Goal: Register for event/course

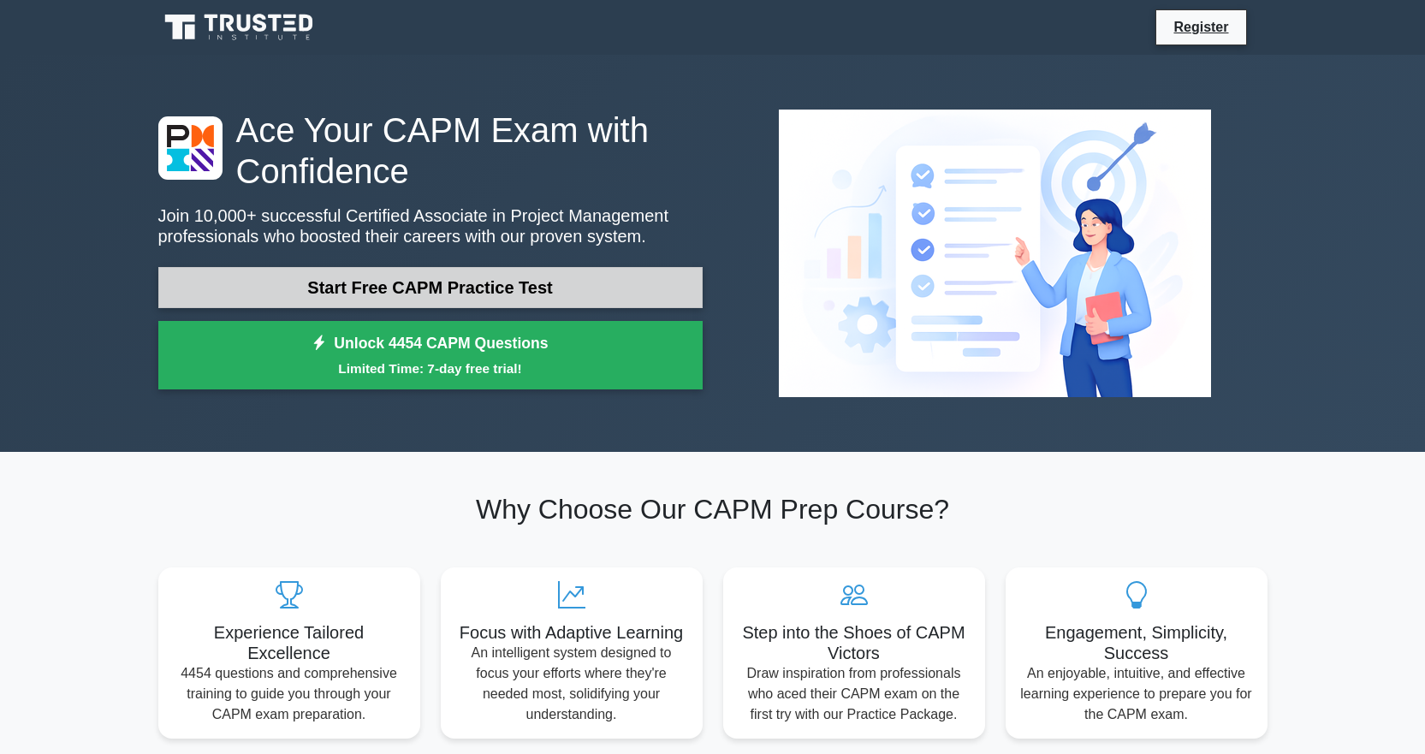
drag, startPoint x: 402, startPoint y: 285, endPoint x: 603, endPoint y: 305, distance: 202.0
click at [402, 285] on link "Start Free CAPM Practice Test" at bounding box center [430, 287] width 544 height 41
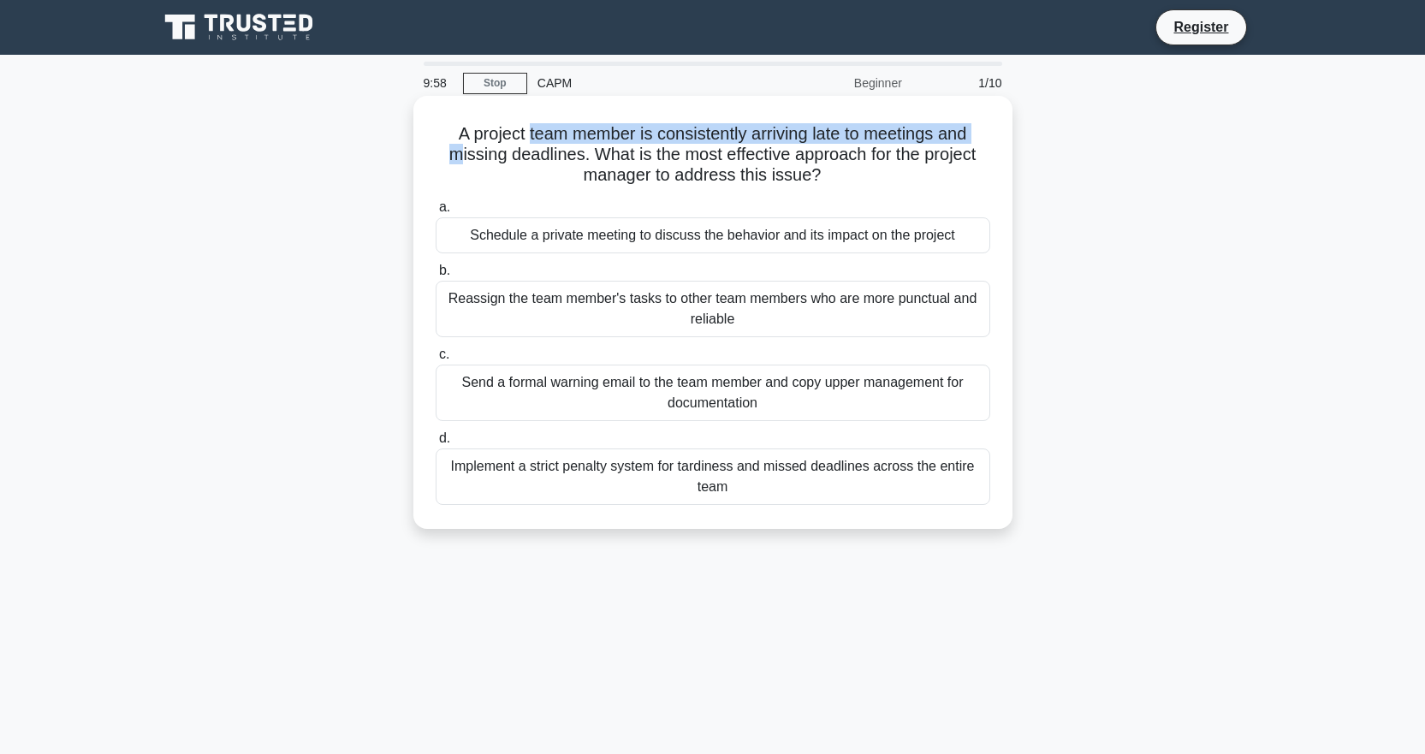
drag, startPoint x: 448, startPoint y: 144, endPoint x: 463, endPoint y: 141, distance: 14.8
click at [522, 143] on h5 "A project team member is consistently arriving late to meetings and missing dea…" at bounding box center [713, 154] width 558 height 63
click at [463, 141] on h5 "A project team member is consistently arriving late to meetings and missing dea…" at bounding box center [713, 154] width 558 height 63
drag, startPoint x: 451, startPoint y: 139, endPoint x: 470, endPoint y: 229, distance: 92.6
click at [951, 174] on h5 "A project team member is consistently arriving late to meetings and missing dea…" at bounding box center [713, 154] width 558 height 63
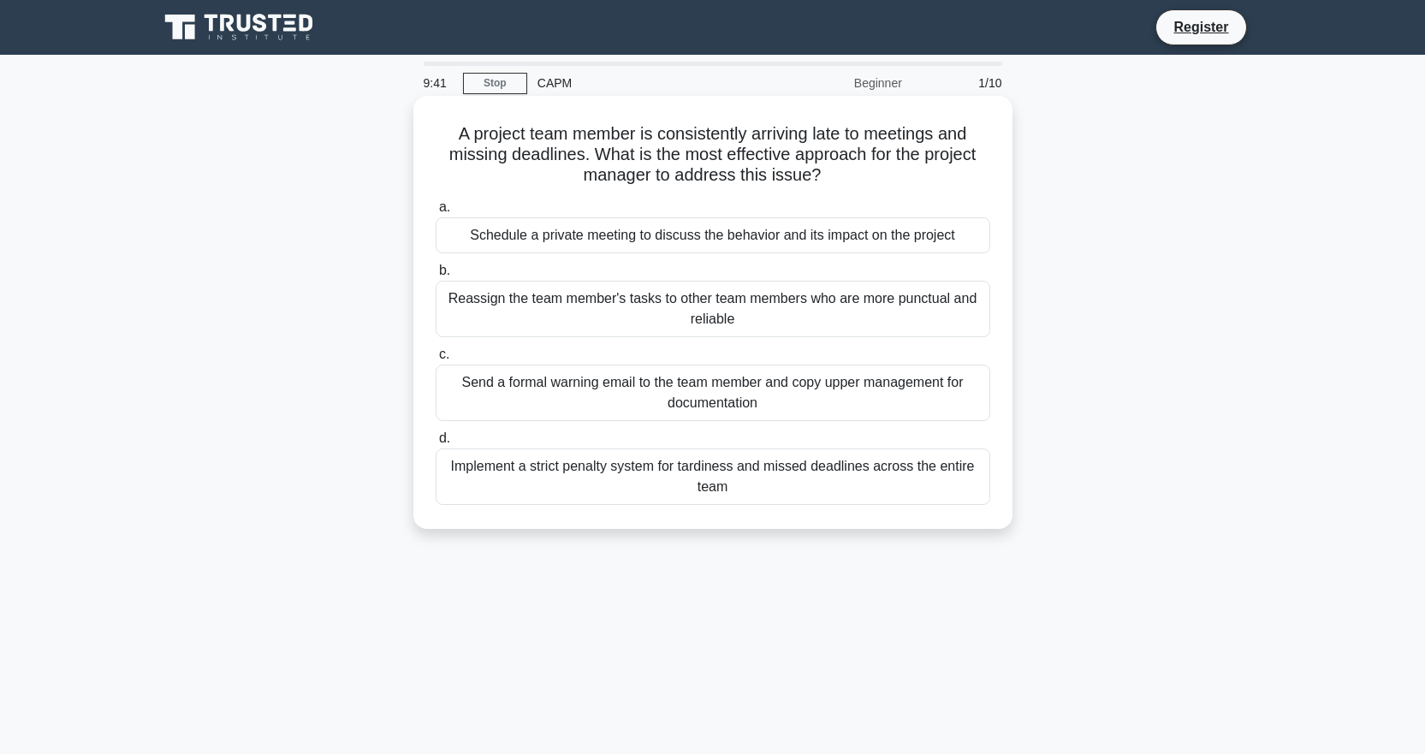
click at [637, 234] on div "Schedule a private meeting to discuss the behavior and its impact on the project" at bounding box center [713, 235] width 554 height 36
click at [436, 213] on input "a. Schedule a private meeting to discuss the behavior and its impact on the pro…" at bounding box center [436, 207] width 0 height 11
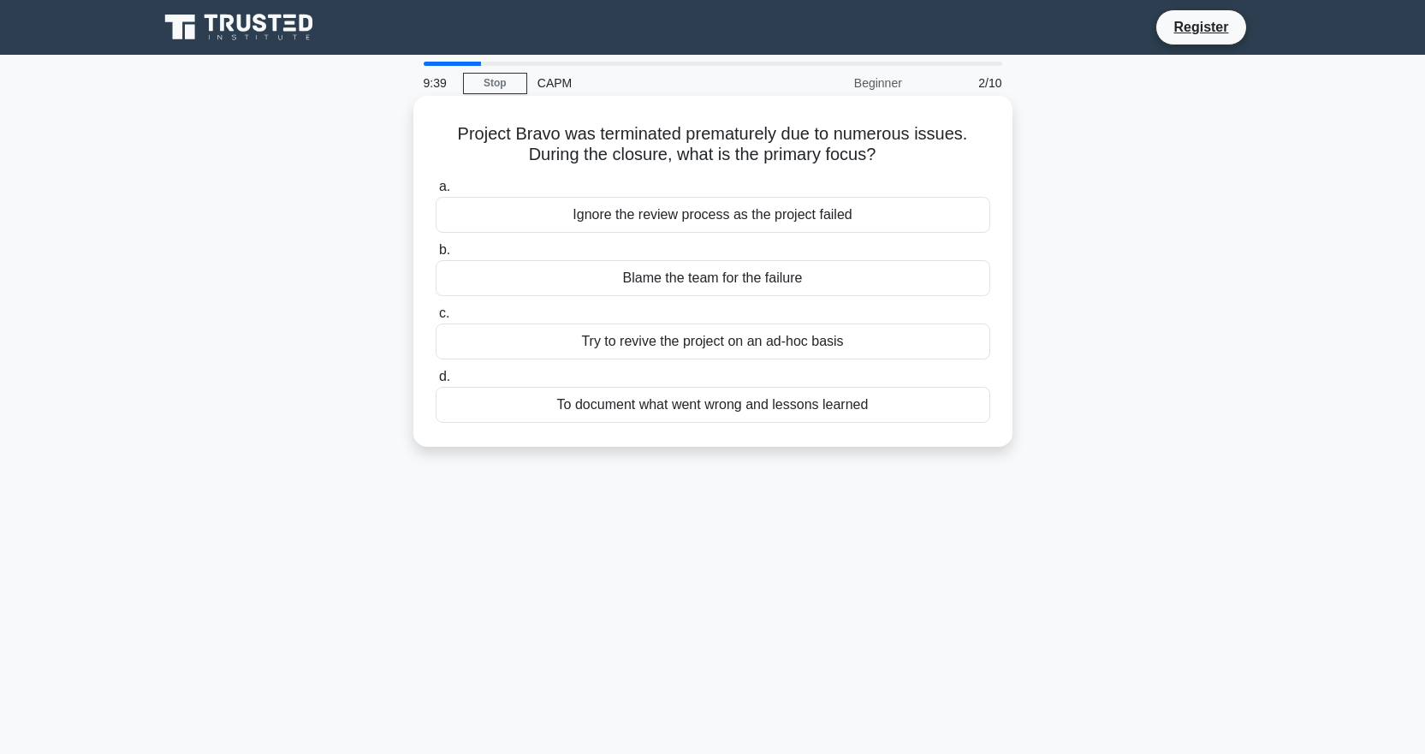
click at [463, 139] on h5 "Project Bravo was terminated prematurely due to numerous issues. During the clo…" at bounding box center [713, 144] width 558 height 43
drag, startPoint x: 457, startPoint y: 136, endPoint x: 738, endPoint y: 157, distance: 282.3
click at [892, 158] on h5 "Project Bravo was terminated prematurely due to numerous issues. During the clo…" at bounding box center [713, 144] width 558 height 43
click at [737, 339] on div "Try to revive the project on an ad-hoc basis" at bounding box center [713, 341] width 554 height 36
click at [436, 319] on input "c. Try to revive the project on an ad-hoc basis" at bounding box center [436, 313] width 0 height 11
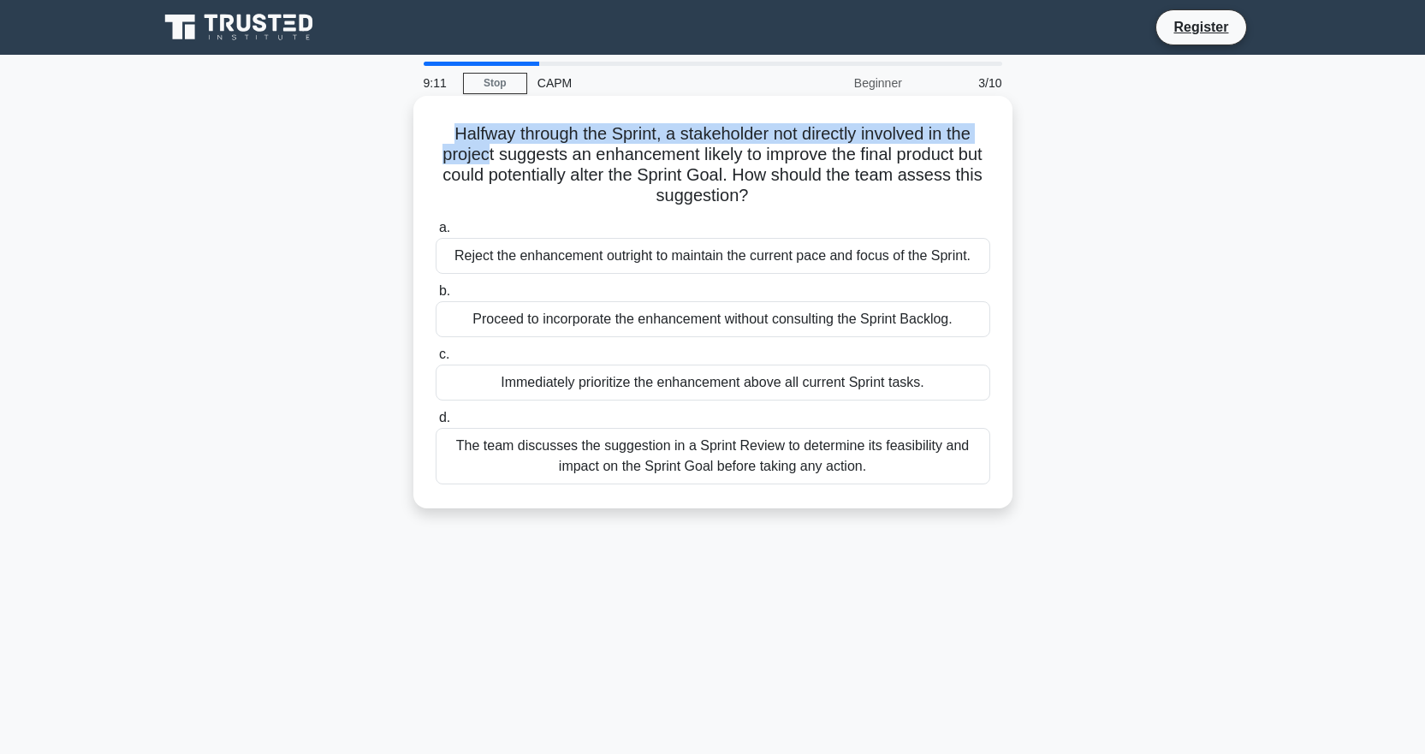
drag, startPoint x: 443, startPoint y: 135, endPoint x: 486, endPoint y: 153, distance: 46.4
click at [486, 153] on h5 "Halfway through the Sprint, a stakeholder not directly involved in the project …" at bounding box center [713, 165] width 558 height 84
click at [442, 140] on h5 "Halfway through the Sprint, a stakeholder not directly involved in the project …" at bounding box center [713, 165] width 558 height 84
click at [670, 133] on h5 "Halfway through the Sprint, a stakeholder not directly involved in the project …" at bounding box center [713, 165] width 558 height 84
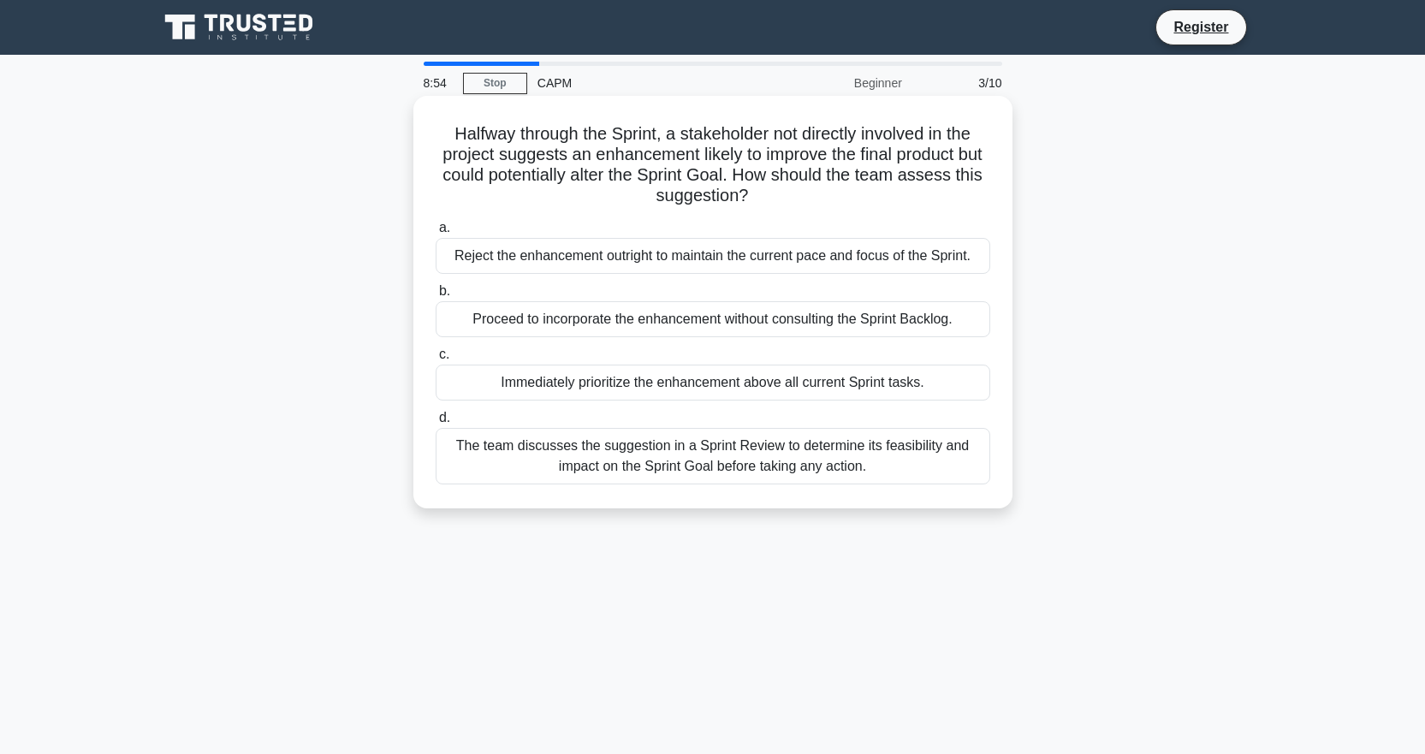
click at [559, 461] on div "The team discusses the suggestion in a Sprint Review to determine its feasibili…" at bounding box center [713, 456] width 554 height 56
click at [436, 424] on input "d. The team discusses the suggestion in a Sprint Review to determine its feasib…" at bounding box center [436, 417] width 0 height 11
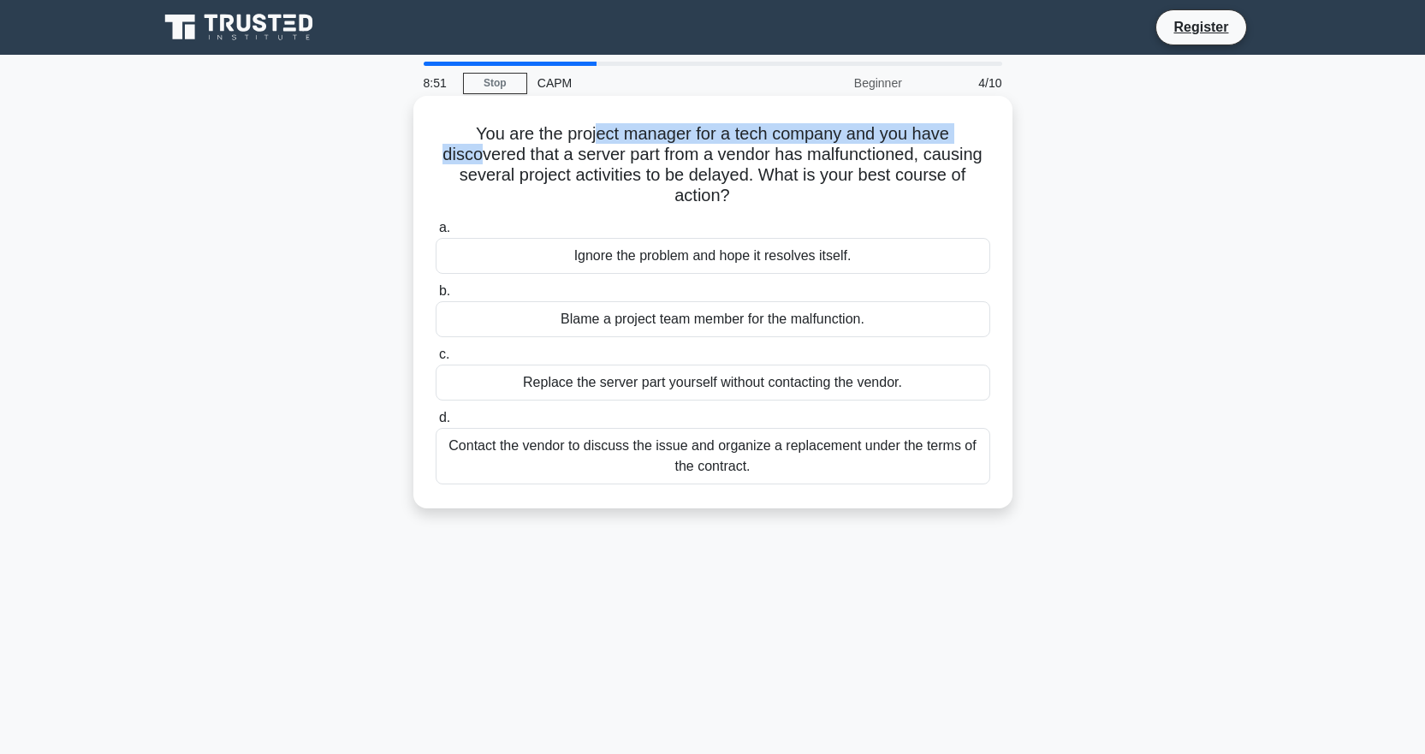
drag, startPoint x: 472, startPoint y: 145, endPoint x: 597, endPoint y: 143, distance: 125.0
click at [596, 143] on h5 "You are the project manager for a tech company and you have discovered that a s…" at bounding box center [713, 165] width 558 height 84
click at [702, 474] on div "Contact the vendor to discuss the issue and organize a replacement under the te…" at bounding box center [713, 456] width 554 height 56
click at [436, 424] on input "d. Contact the vendor to discuss the issue and organize a replacement under the…" at bounding box center [436, 417] width 0 height 11
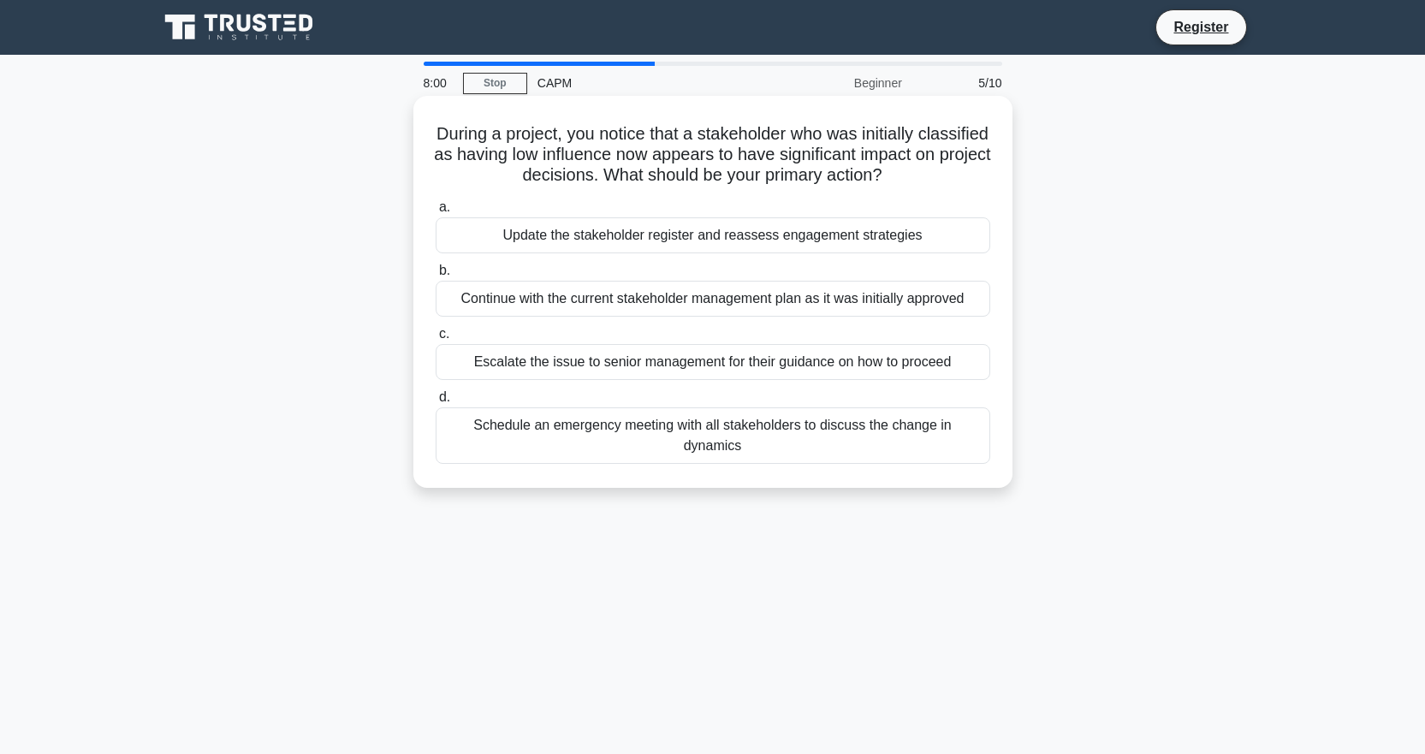
click at [652, 232] on div "Update the stakeholder register and reassess engagement strategies" at bounding box center [713, 235] width 554 height 36
click at [436, 213] on input "a. Update the stakeholder register and reassess engagement strategies" at bounding box center [436, 207] width 0 height 11
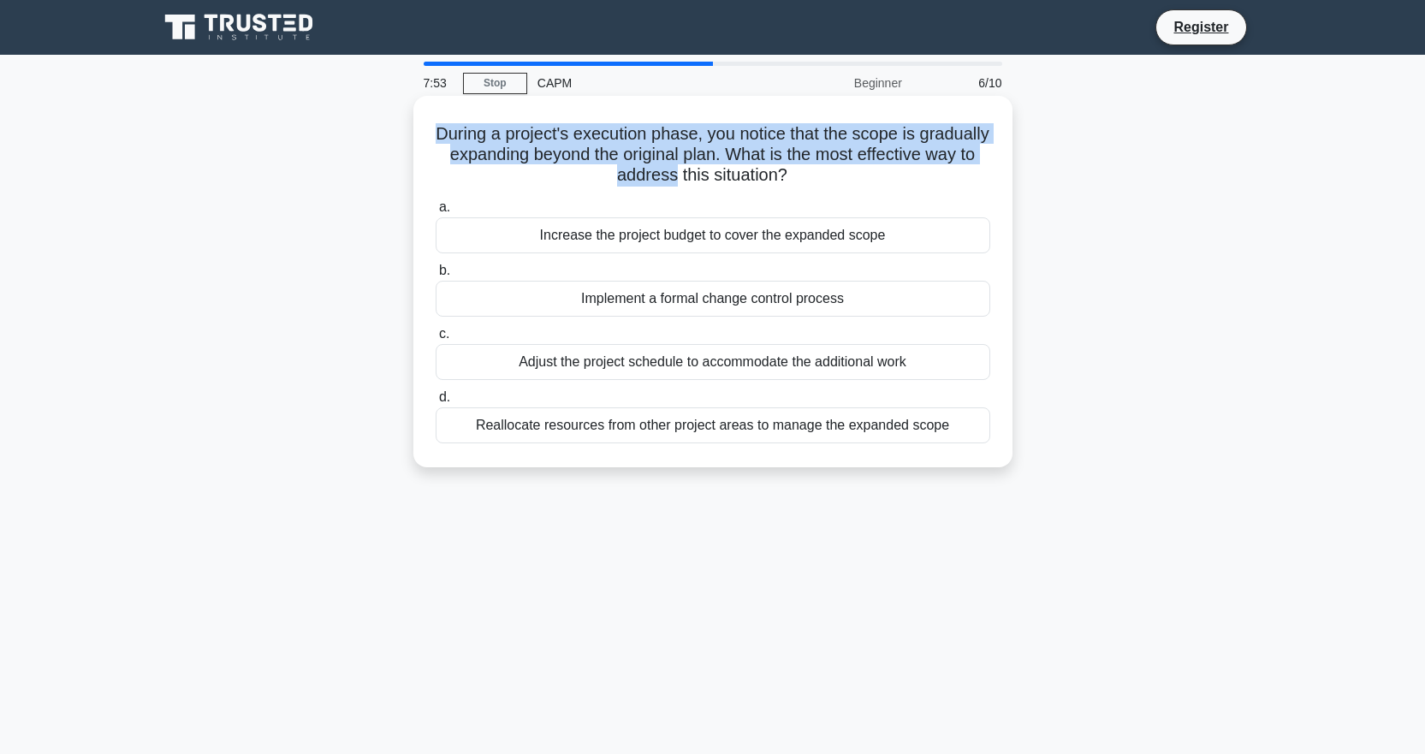
drag, startPoint x: 465, startPoint y: 135, endPoint x: 734, endPoint y: 174, distance: 272.3
click at [734, 174] on h5 "During a project's execution phase, you notice that the scope is gradually expa…" at bounding box center [713, 154] width 558 height 63
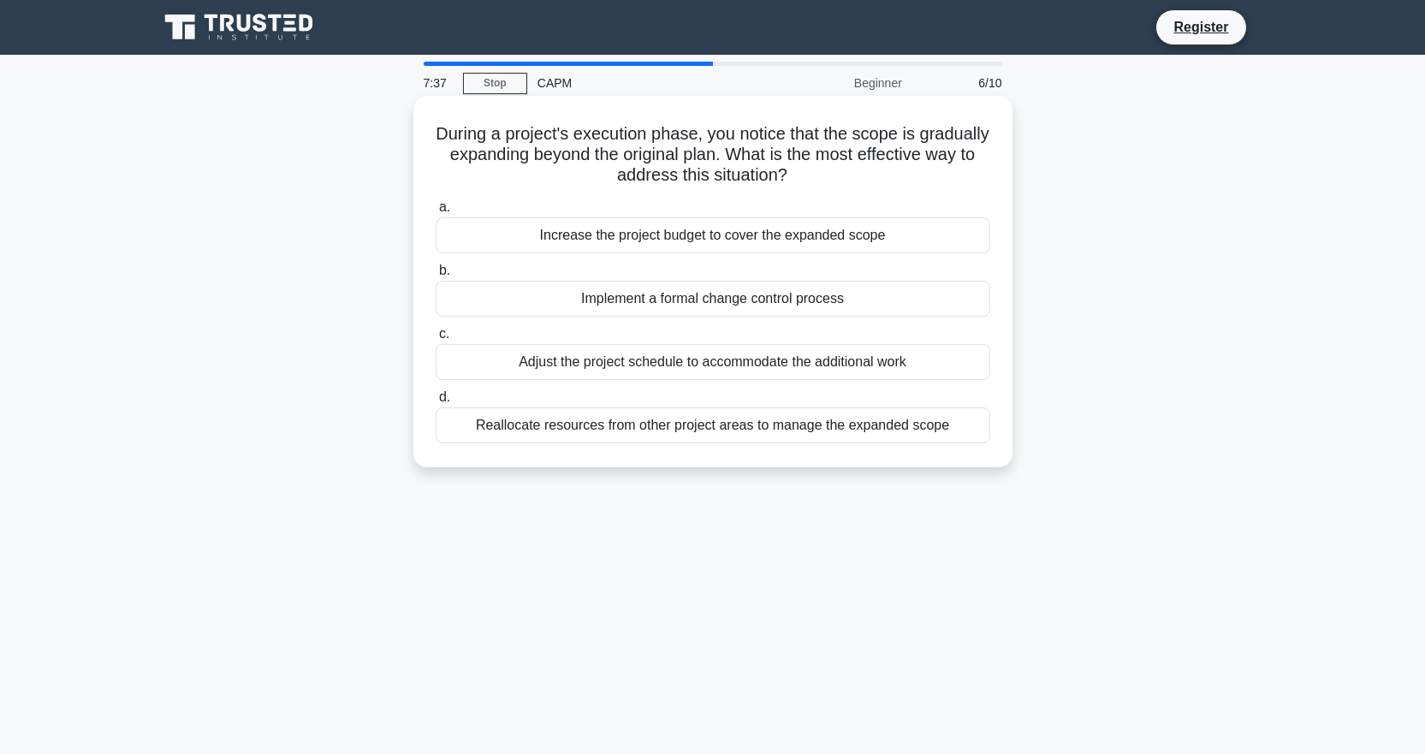
click at [734, 240] on div "Increase the project budget to cover the expanded scope" at bounding box center [713, 235] width 554 height 36
click at [436, 213] on input "a. Increase the project budget to cover the expanded scope" at bounding box center [436, 207] width 0 height 11
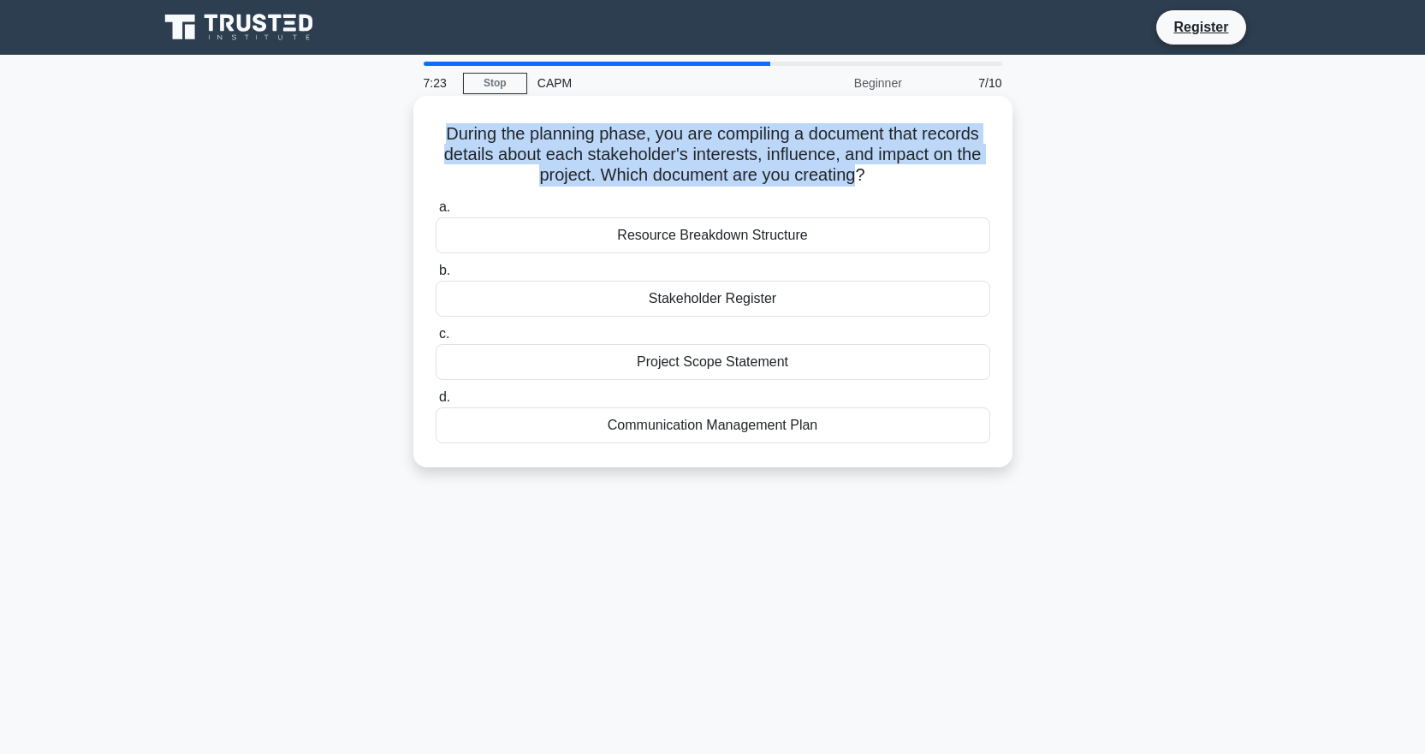
drag, startPoint x: 435, startPoint y: 131, endPoint x: 857, endPoint y: 173, distance: 424.8
click at [857, 173] on h5 "During the planning phase, you are compiling a document that records details ab…" at bounding box center [713, 154] width 558 height 63
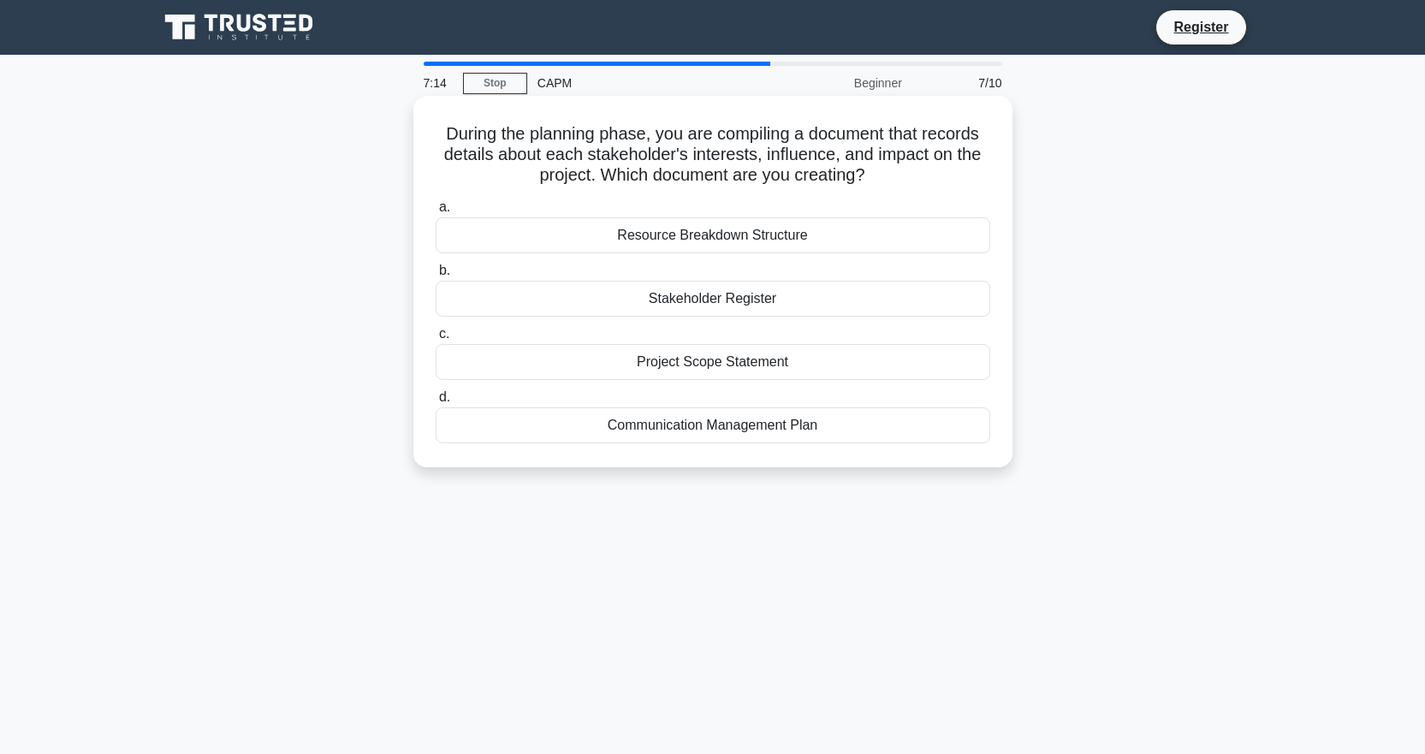
click at [720, 305] on div "Stakeholder Register" at bounding box center [713, 299] width 554 height 36
click at [436, 276] on input "b. Stakeholder Register" at bounding box center [436, 270] width 0 height 11
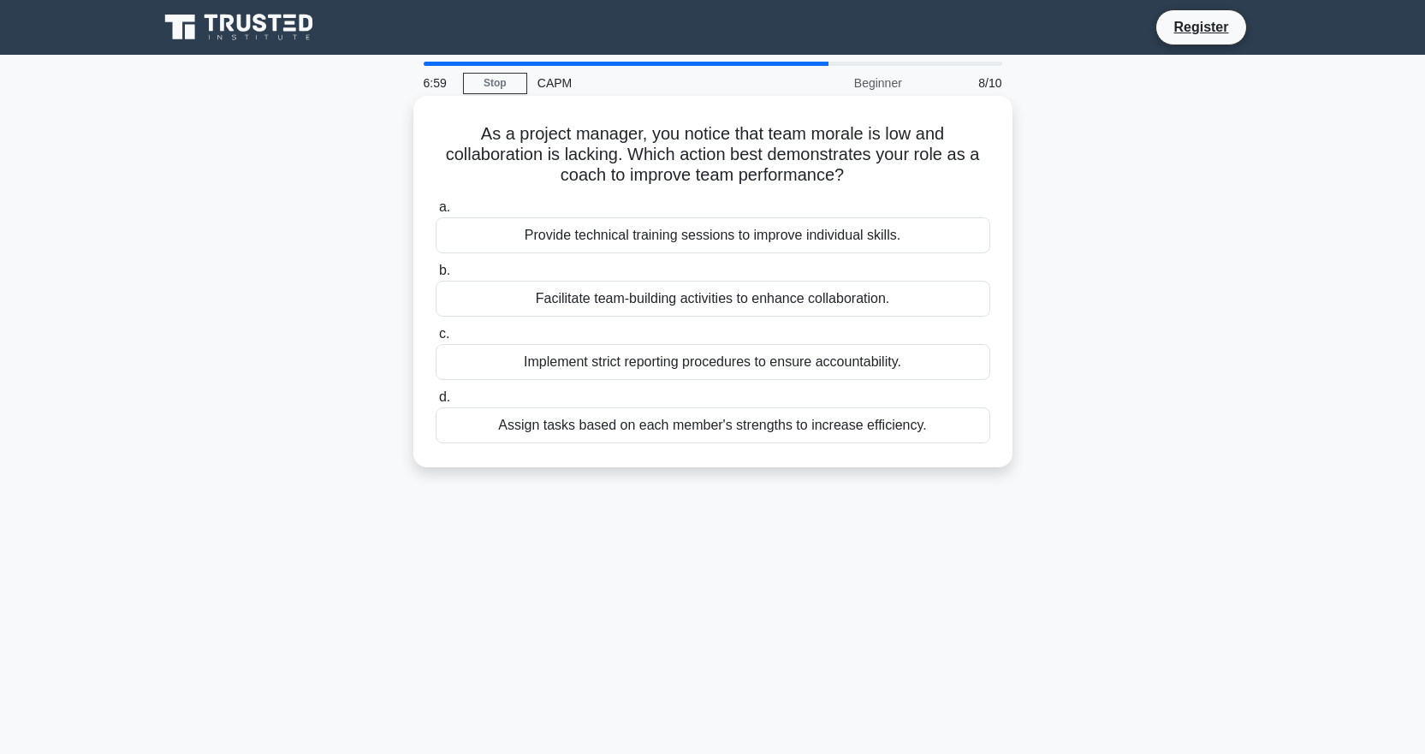
click at [731, 419] on div "Assign tasks based on each member's strengths to increase efficiency." at bounding box center [713, 425] width 554 height 36
click at [436, 403] on input "d. Assign tasks based on each member's strengths to increase efficiency." at bounding box center [436, 397] width 0 height 11
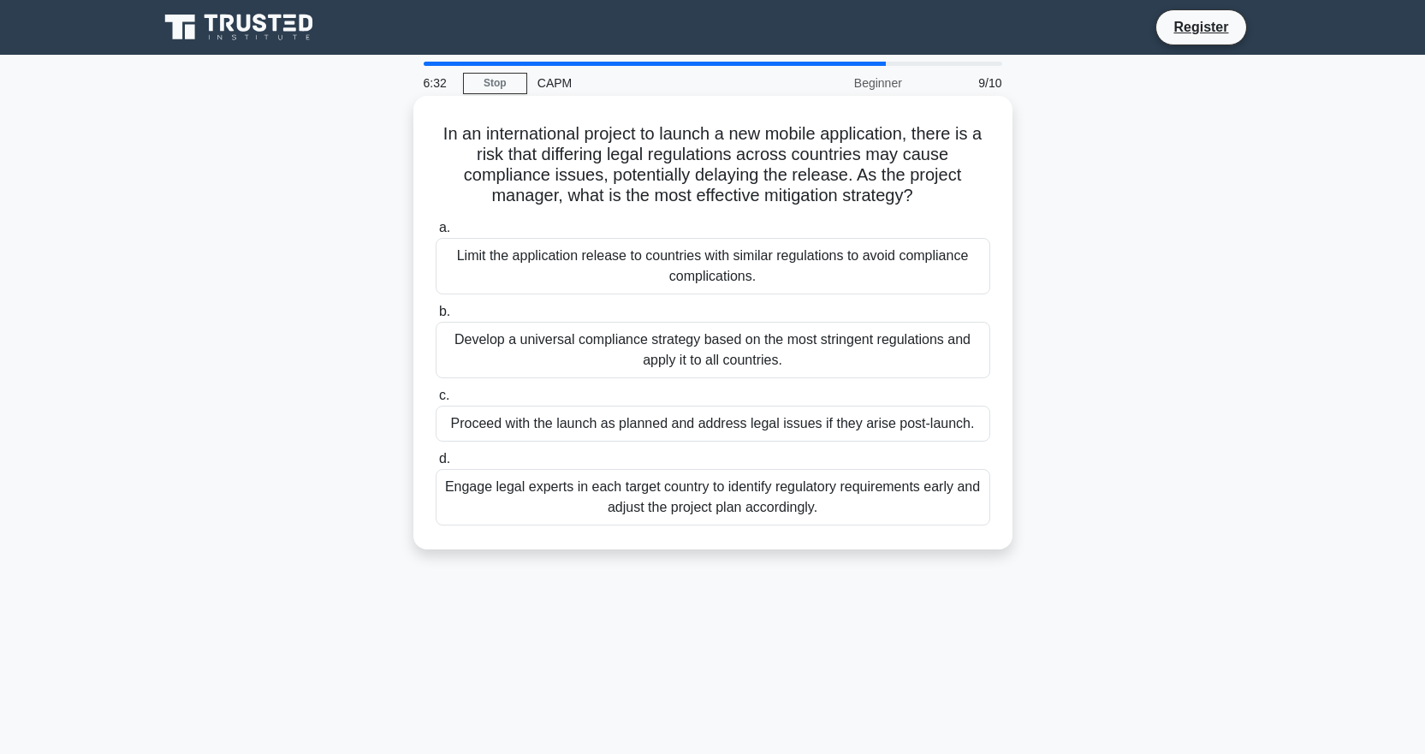
click at [708, 506] on div "Engage legal experts in each target country to identify regulatory requirements…" at bounding box center [713, 497] width 554 height 56
click at [436, 465] on input "d. Engage legal experts in each target country to identify regulatory requireme…" at bounding box center [436, 459] width 0 height 11
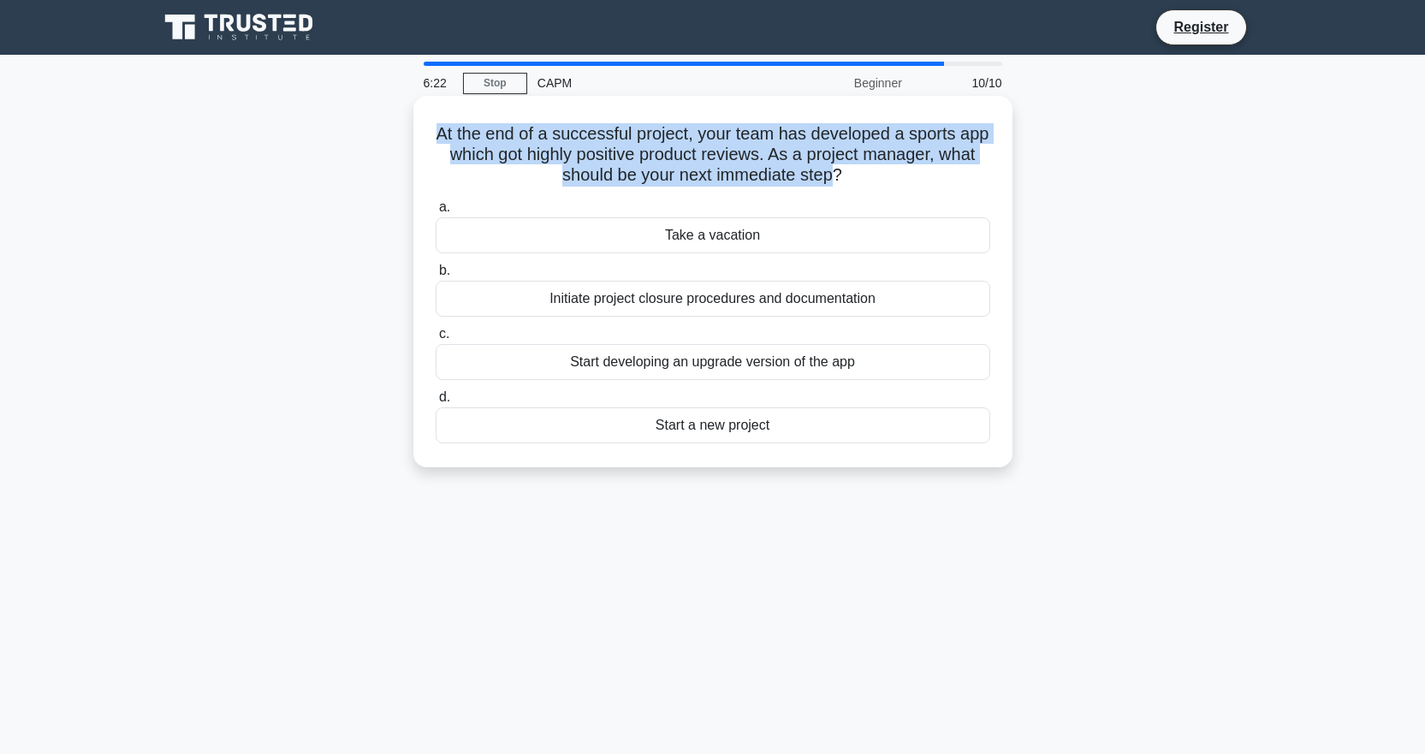
drag, startPoint x: 448, startPoint y: 145, endPoint x: 855, endPoint y: 176, distance: 407.7
click at [855, 176] on h5 "At the end of a successful project, your team has developed a sports app which …" at bounding box center [713, 154] width 558 height 63
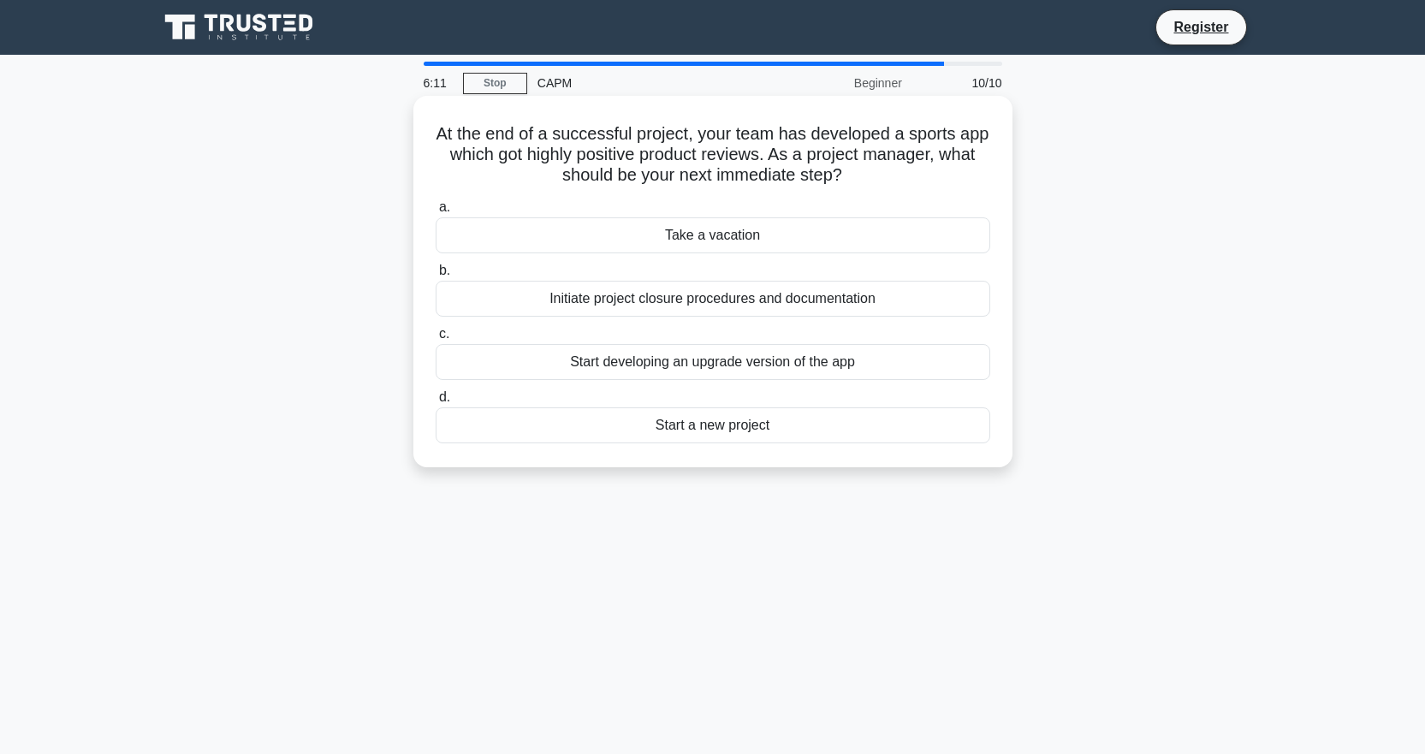
click at [690, 305] on div "Initiate project closure procedures and documentation" at bounding box center [713, 299] width 554 height 36
click at [436, 276] on input "b. Initiate project closure procedures and documentation" at bounding box center [436, 270] width 0 height 11
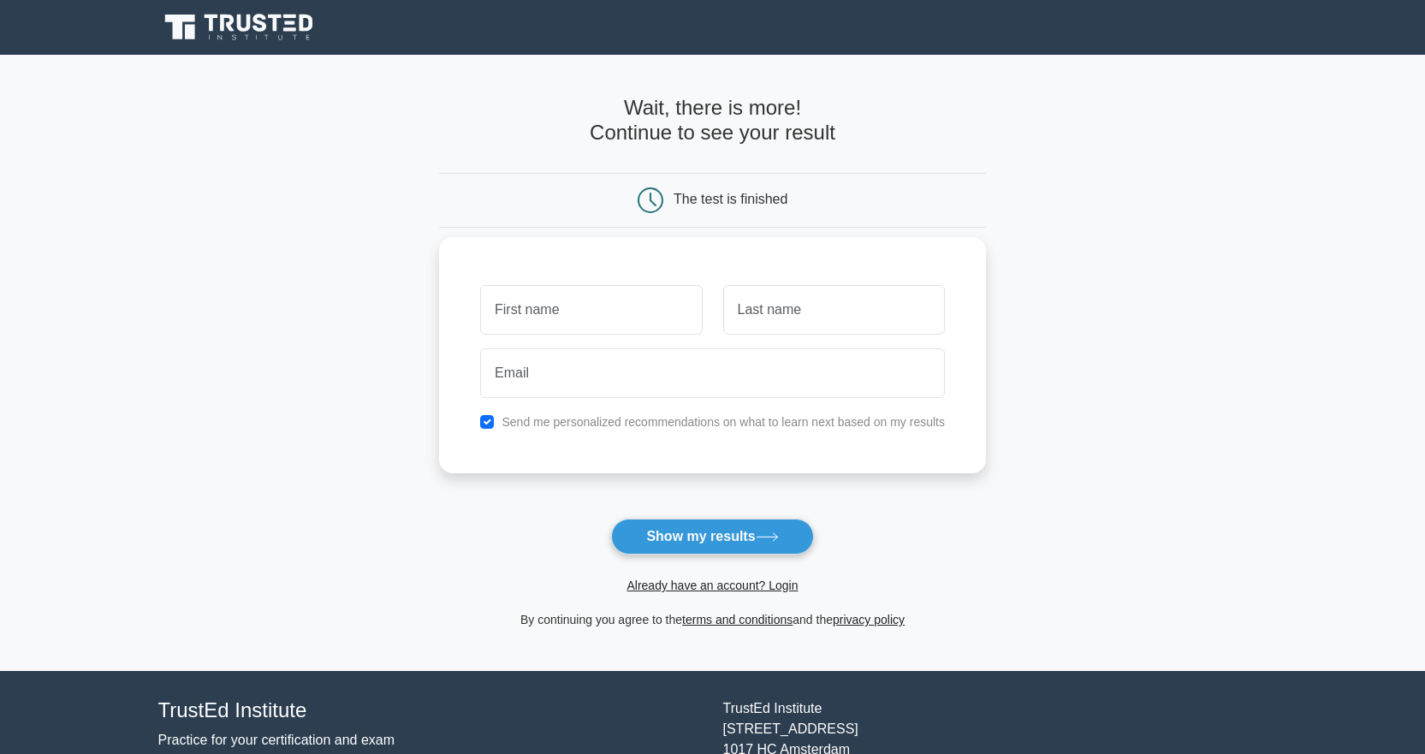
click at [513, 314] on input "text" at bounding box center [591, 310] width 222 height 50
type input "Mati ur"
click at [803, 311] on input "text" at bounding box center [834, 310] width 222 height 50
type input "Rehman"
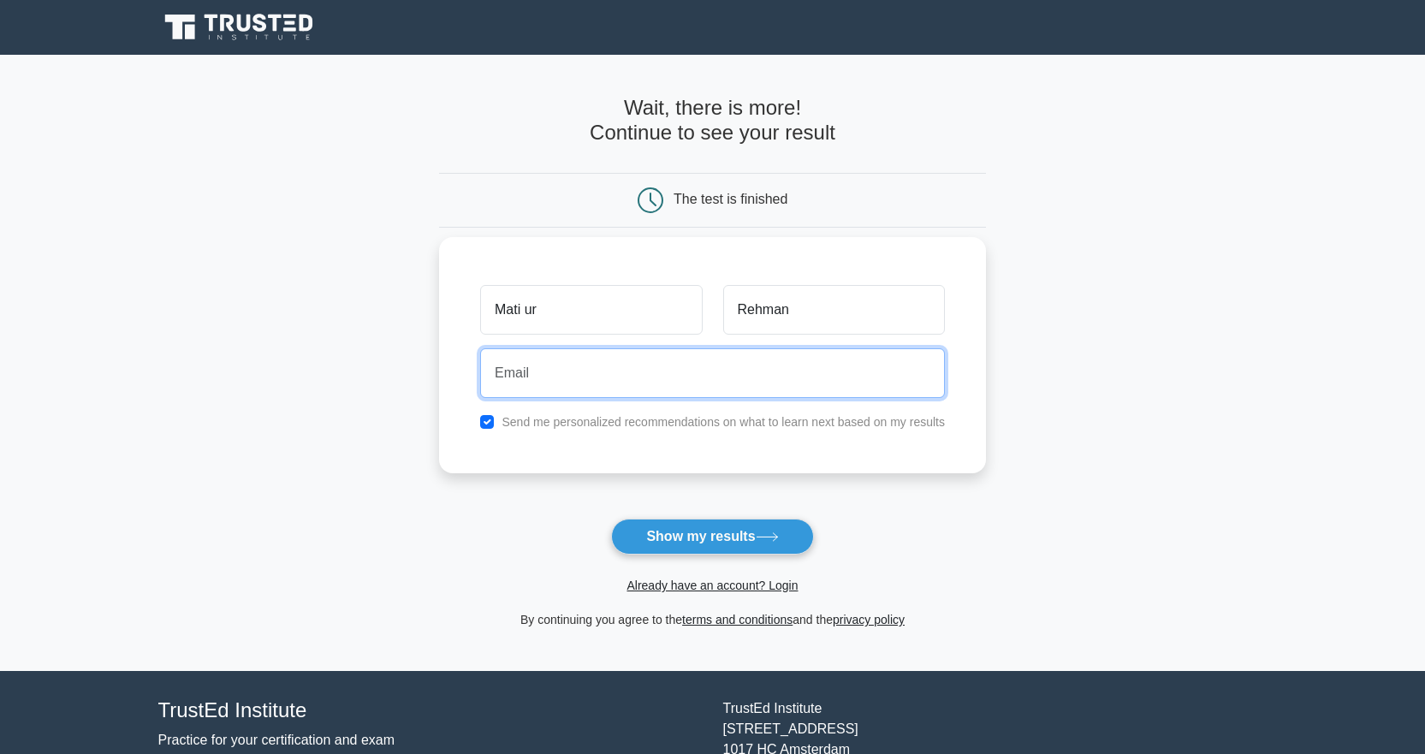
click at [570, 383] on input "email" at bounding box center [712, 373] width 465 height 50
type input "[EMAIL_ADDRESS][DOMAIN_NAME]"
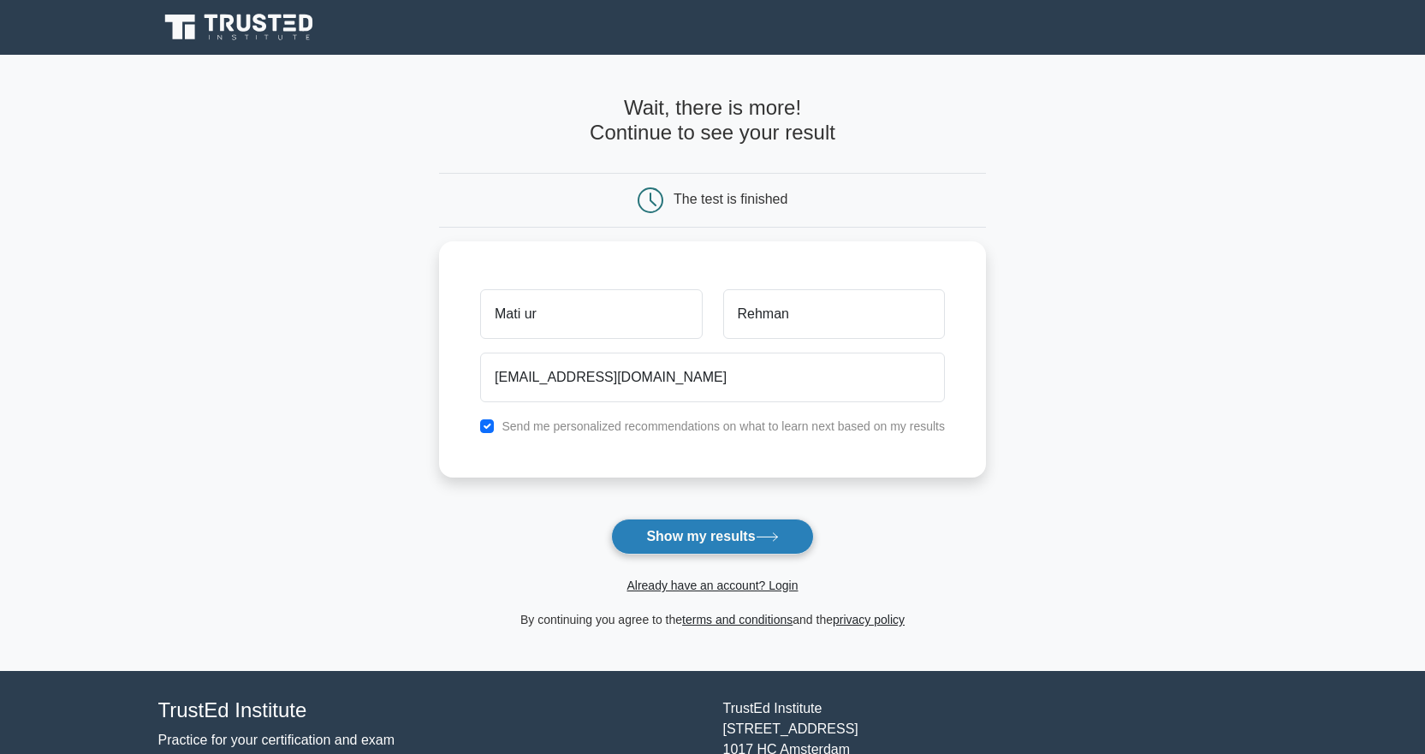
click at [661, 544] on button "Show my results" at bounding box center [712, 537] width 202 height 36
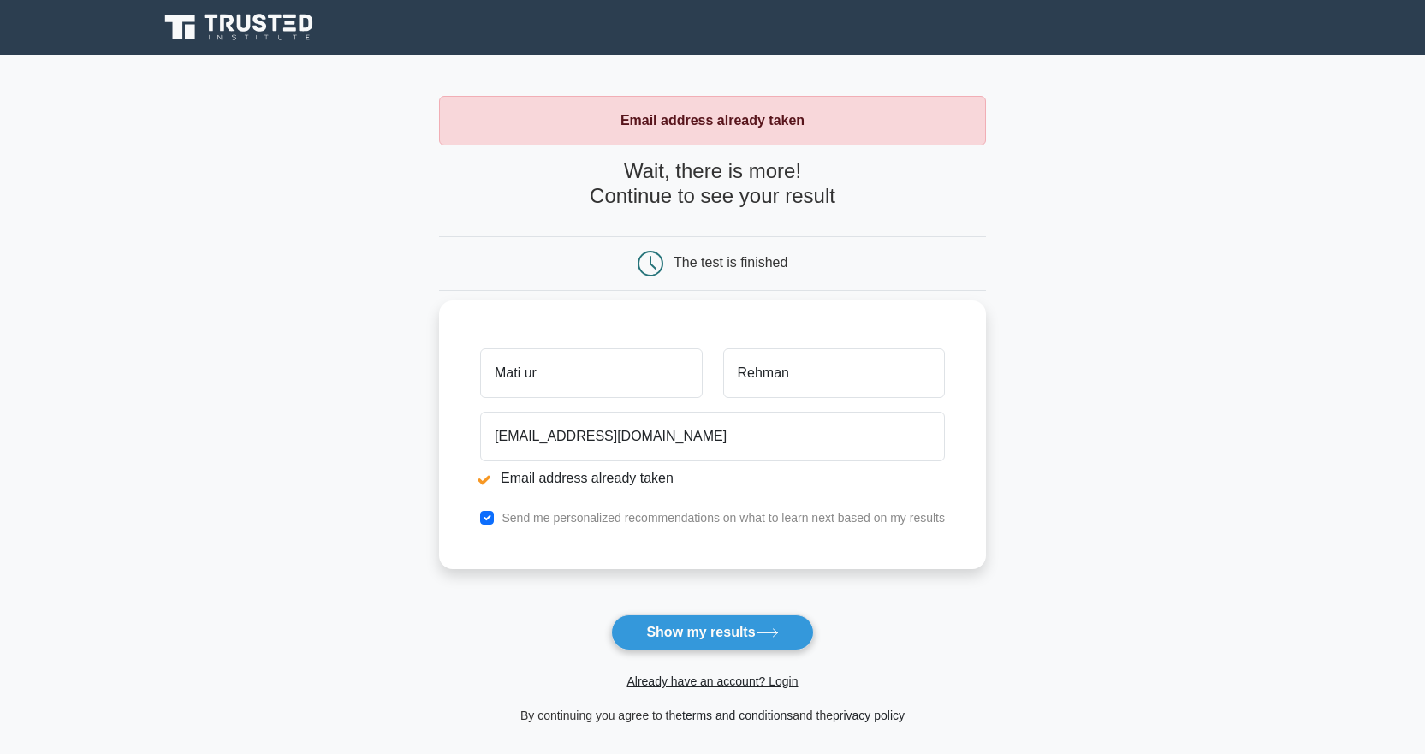
drag, startPoint x: 611, startPoint y: 163, endPoint x: 679, endPoint y: 393, distance: 240.1
click at [758, 177] on h4 "Wait, there is more! Continue to see your result" at bounding box center [712, 184] width 547 height 50
click at [666, 634] on button "Show my results" at bounding box center [712, 632] width 202 height 36
click at [658, 633] on button "Show my results" at bounding box center [712, 632] width 202 height 36
